Goal: Task Accomplishment & Management: Use online tool/utility

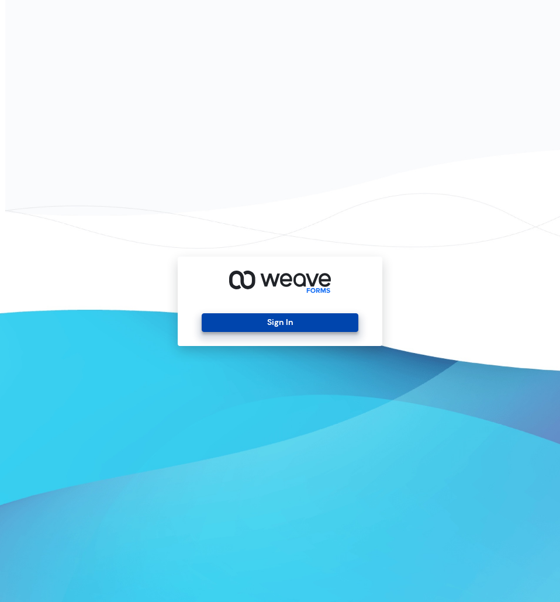
click at [253, 319] on button "Sign In" at bounding box center [280, 322] width 156 height 19
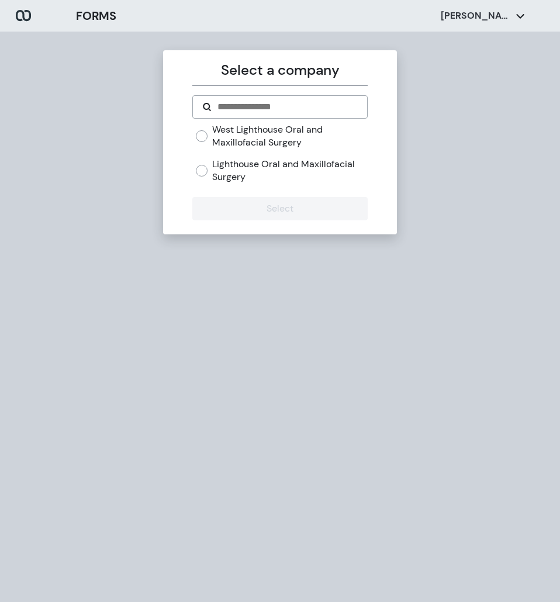
click at [230, 179] on label "Lighthouse Oral and Maxillofacial Surgery" at bounding box center [289, 170] width 155 height 25
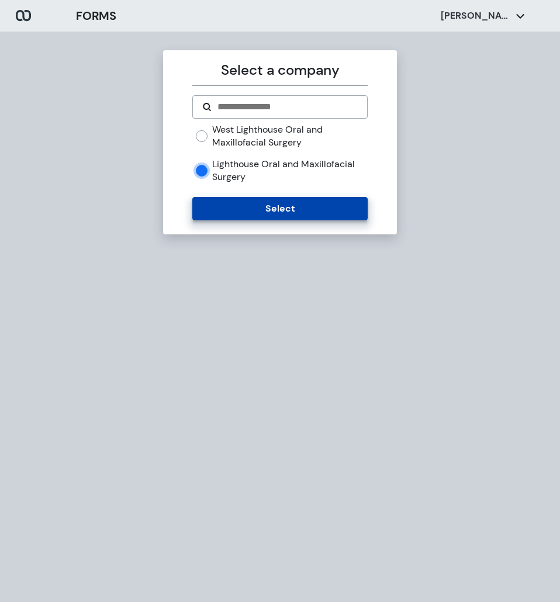
click at [232, 206] on button "Select" at bounding box center [279, 208] width 175 height 23
